Goal: Information Seeking & Learning: Learn about a topic

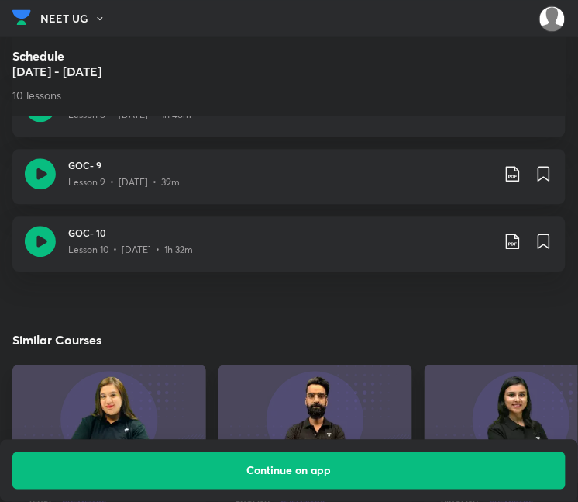
scroll to position [1372, 0]
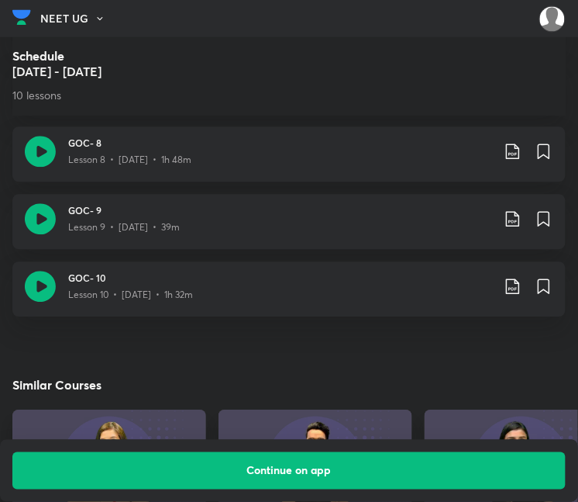
scroll to position [1327, 0]
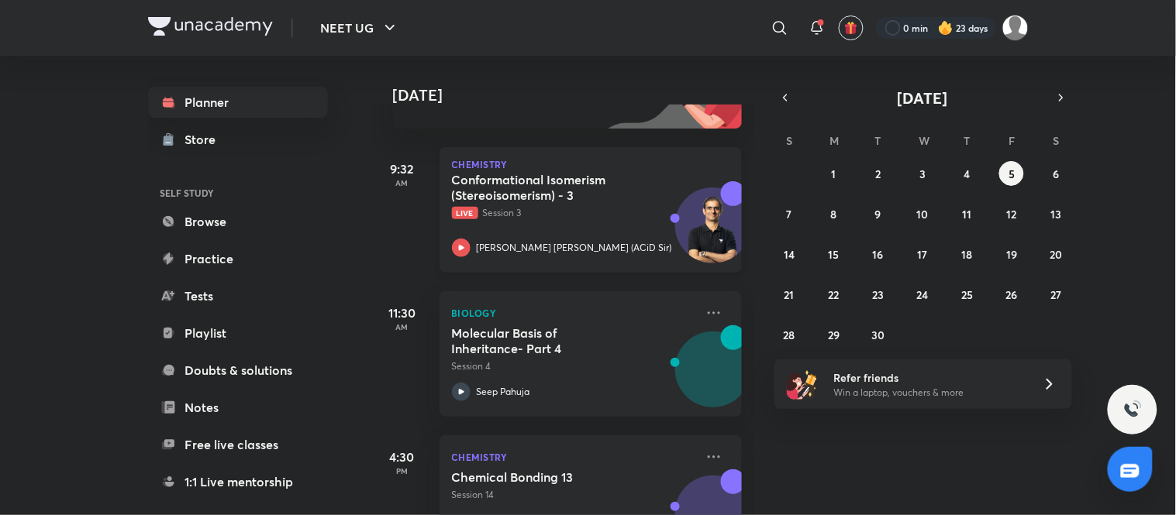
scroll to position [191, 0]
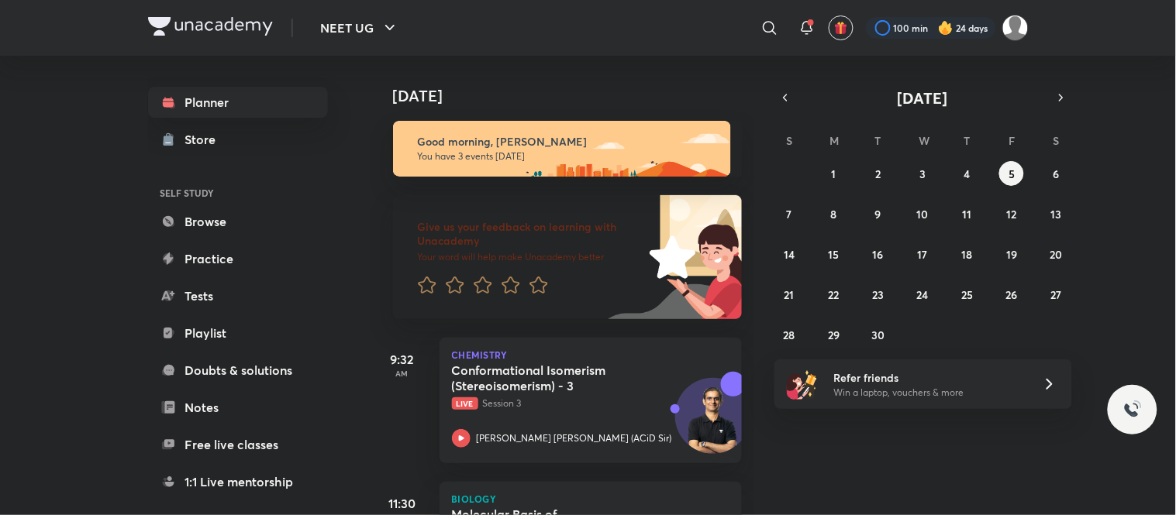
scroll to position [260, 0]
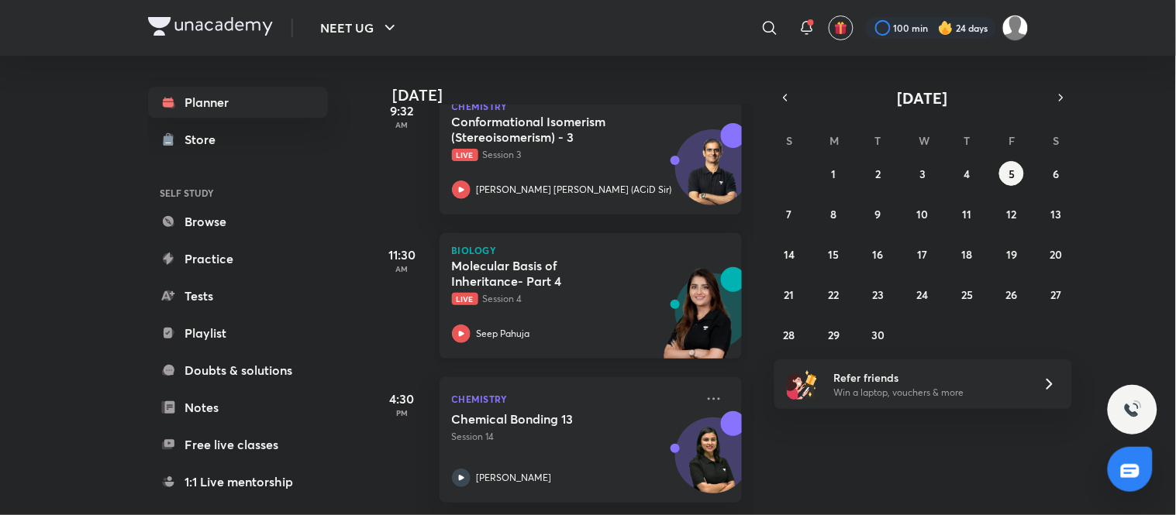
click at [623, 292] on p "Live Session 4" at bounding box center [573, 299] width 243 height 14
